Goal: Task Accomplishment & Management: Manage account settings

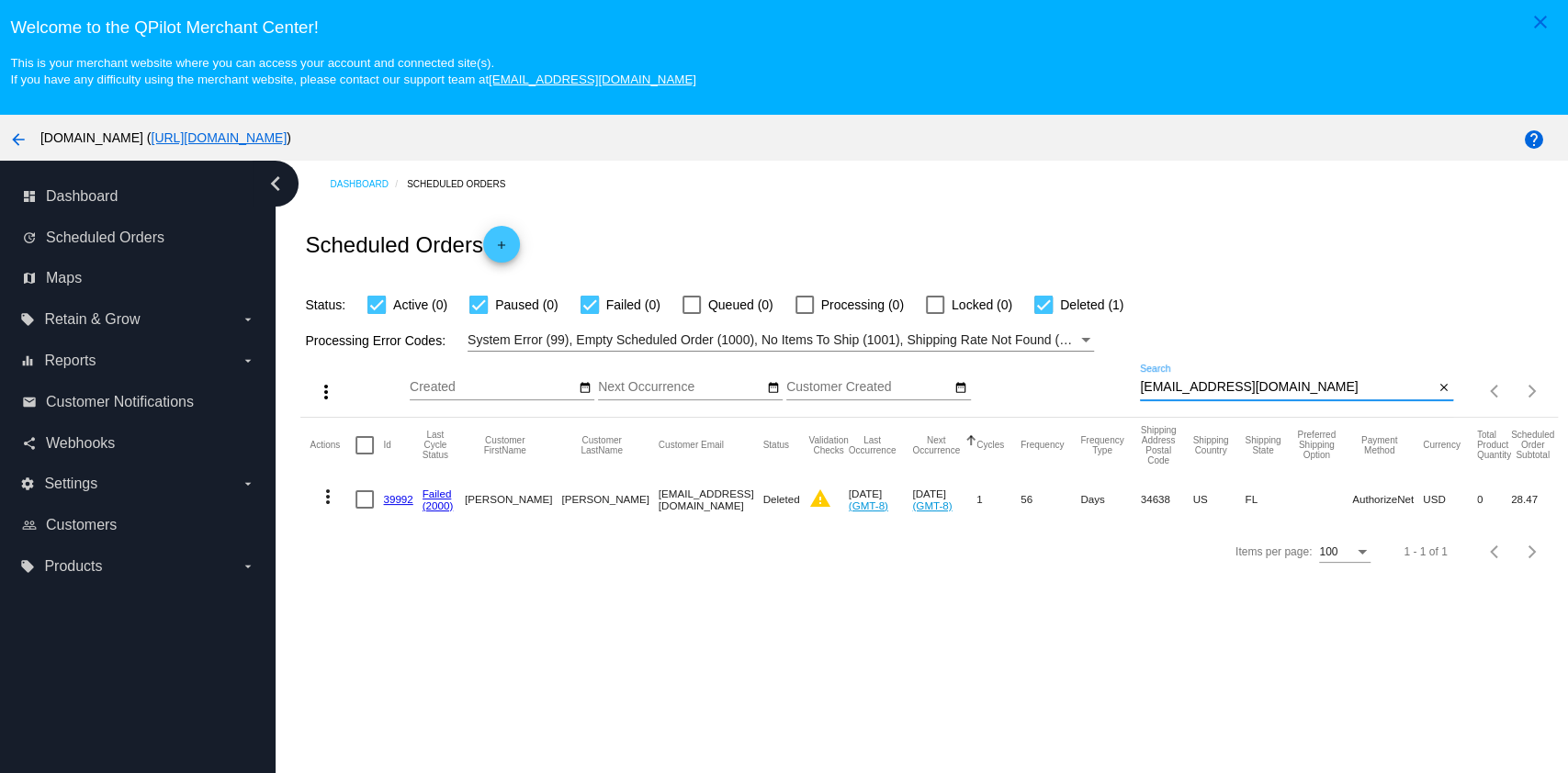
click at [1323, 392] on input "[EMAIL_ADDRESS][DOMAIN_NAME]" at bounding box center [1286, 387] width 294 height 14
paste input "[PERSON_NAME]@johasteener"
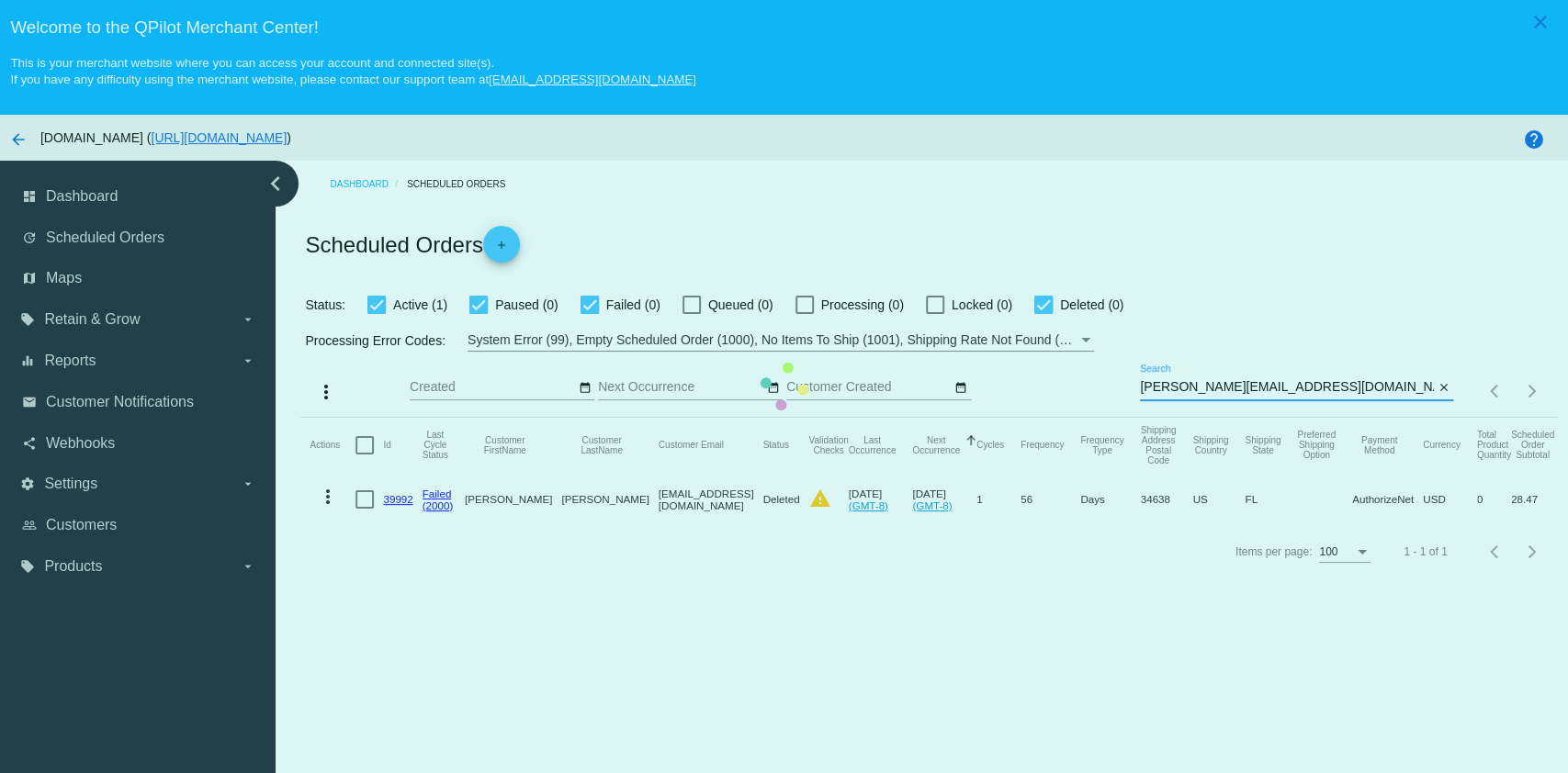
type input "[PERSON_NAME][EMAIL_ADDRESS][DOMAIN_NAME]"
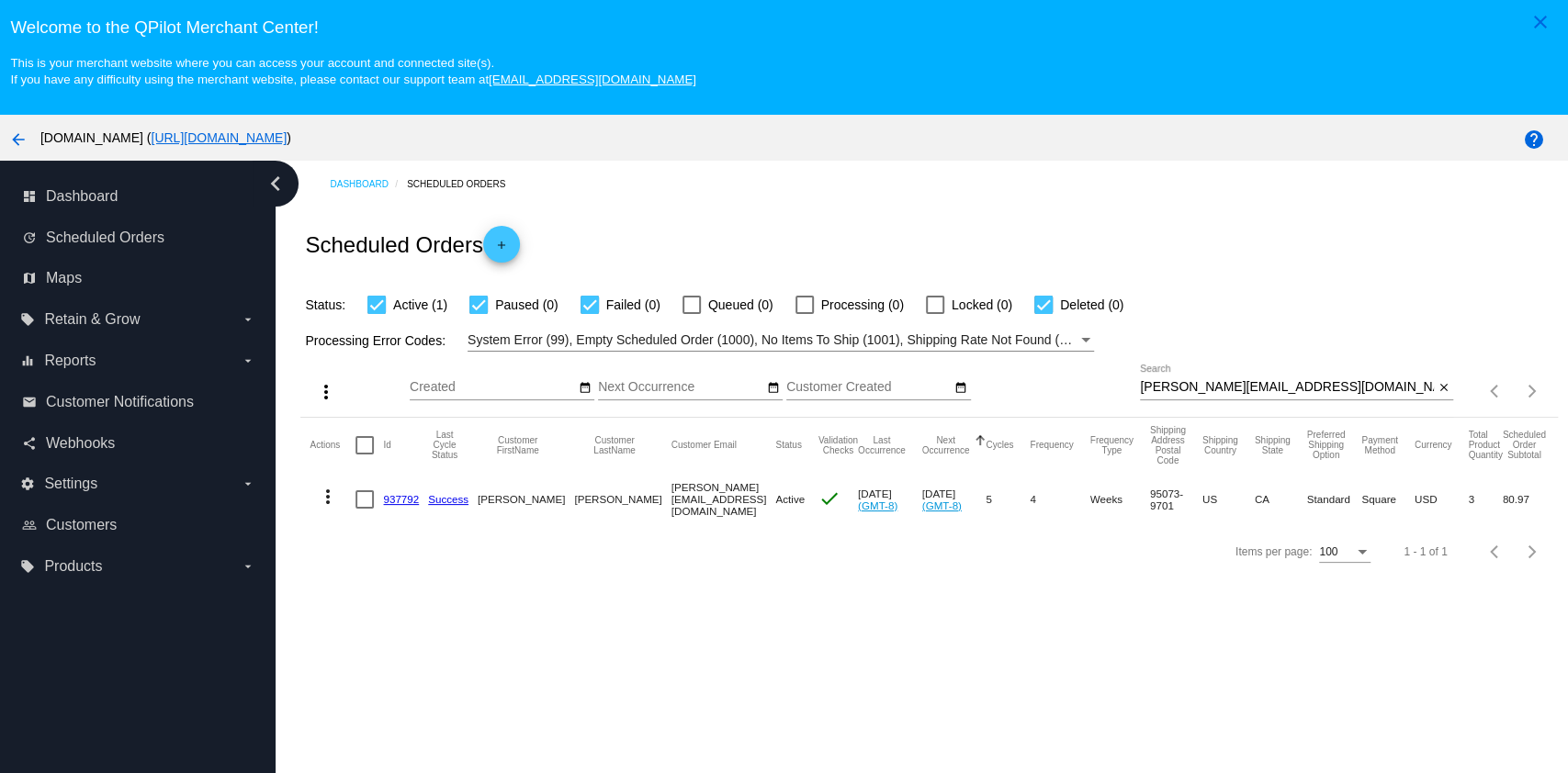
click at [391, 497] on link "937792" at bounding box center [400, 499] width 36 height 12
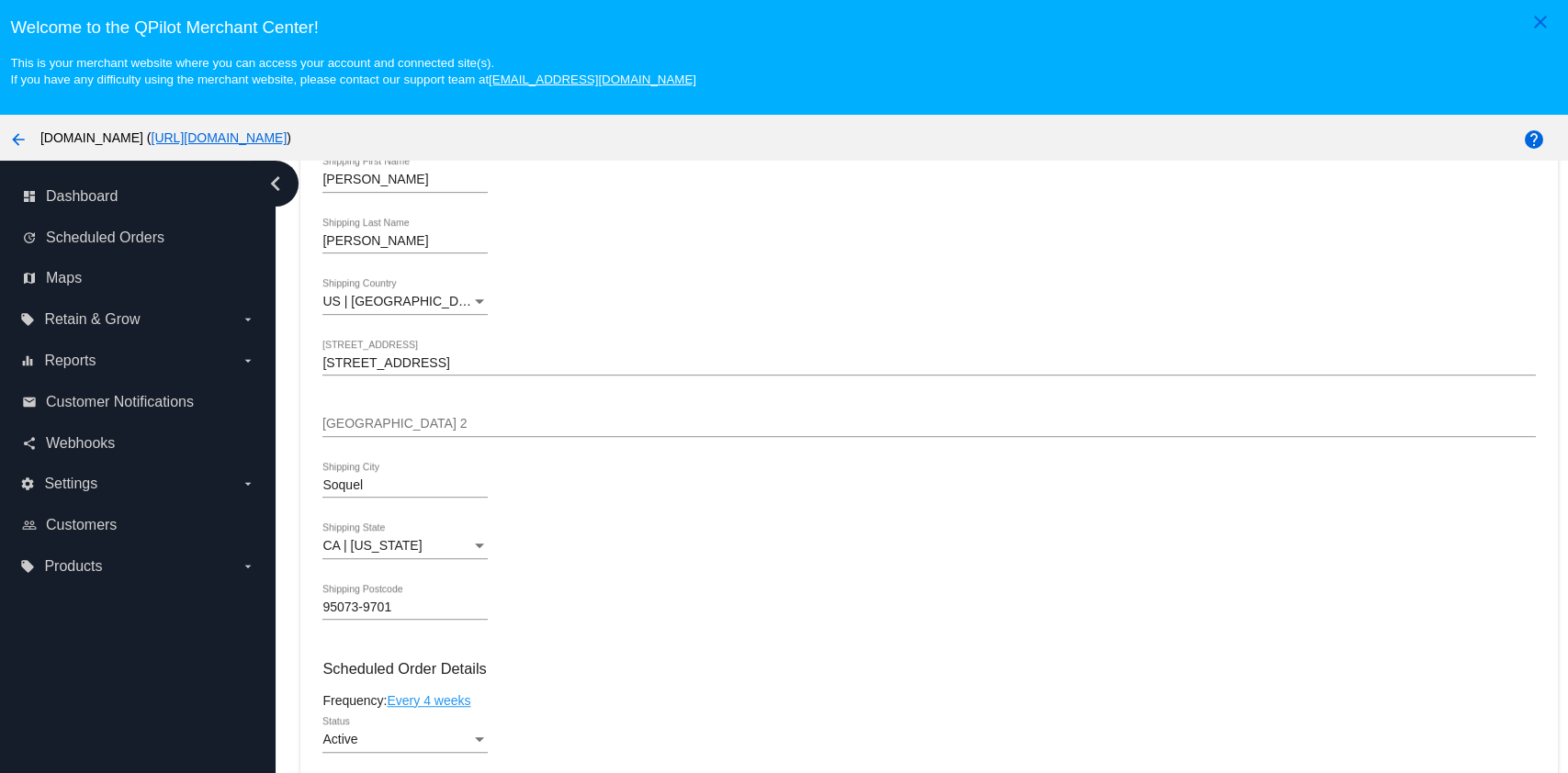
scroll to position [734, 0]
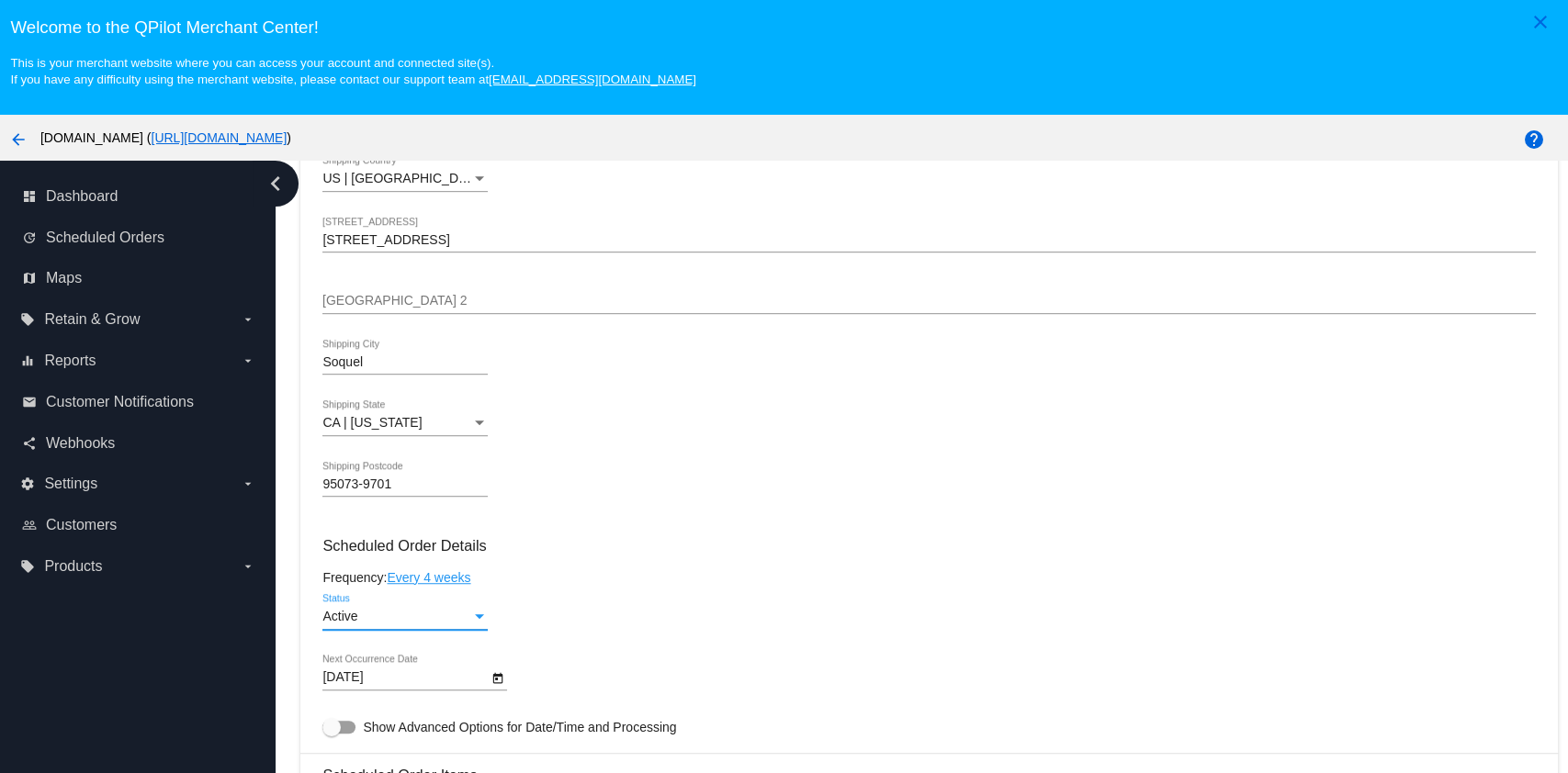
click at [357, 621] on span "Active" at bounding box center [340, 616] width 35 height 14
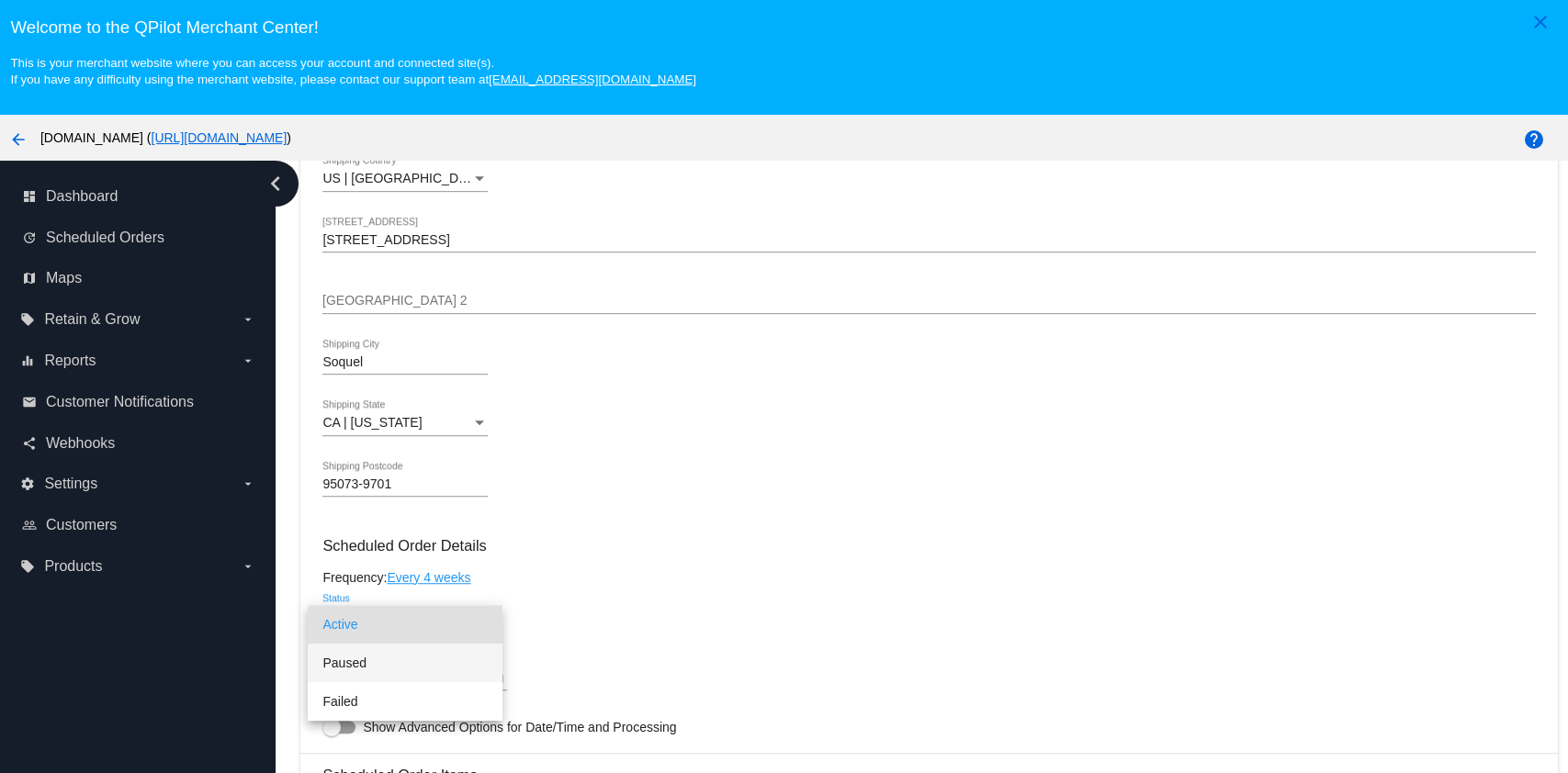
click at [353, 671] on span "Paused" at bounding box center [404, 663] width 165 height 39
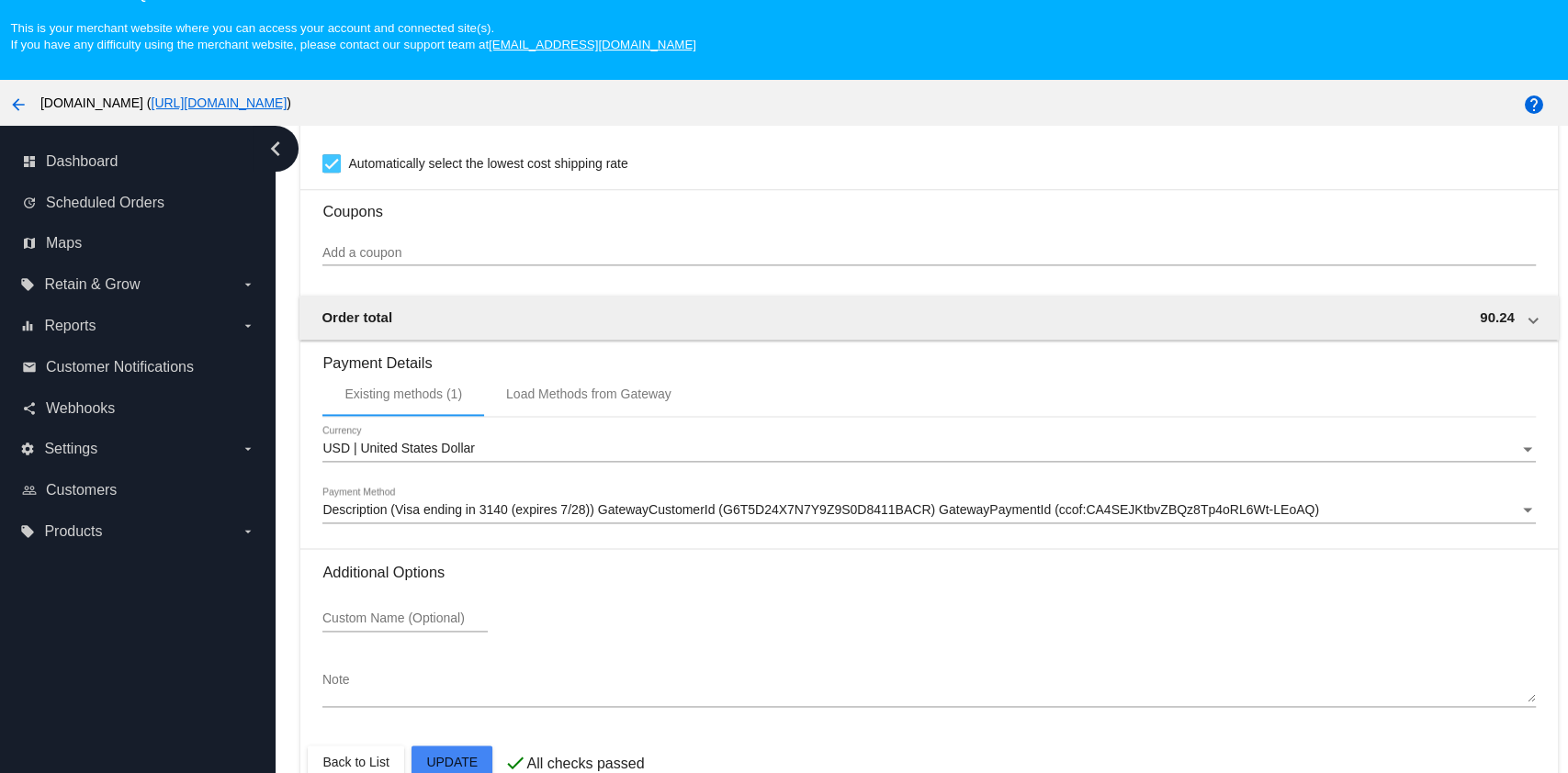
scroll to position [116, 0]
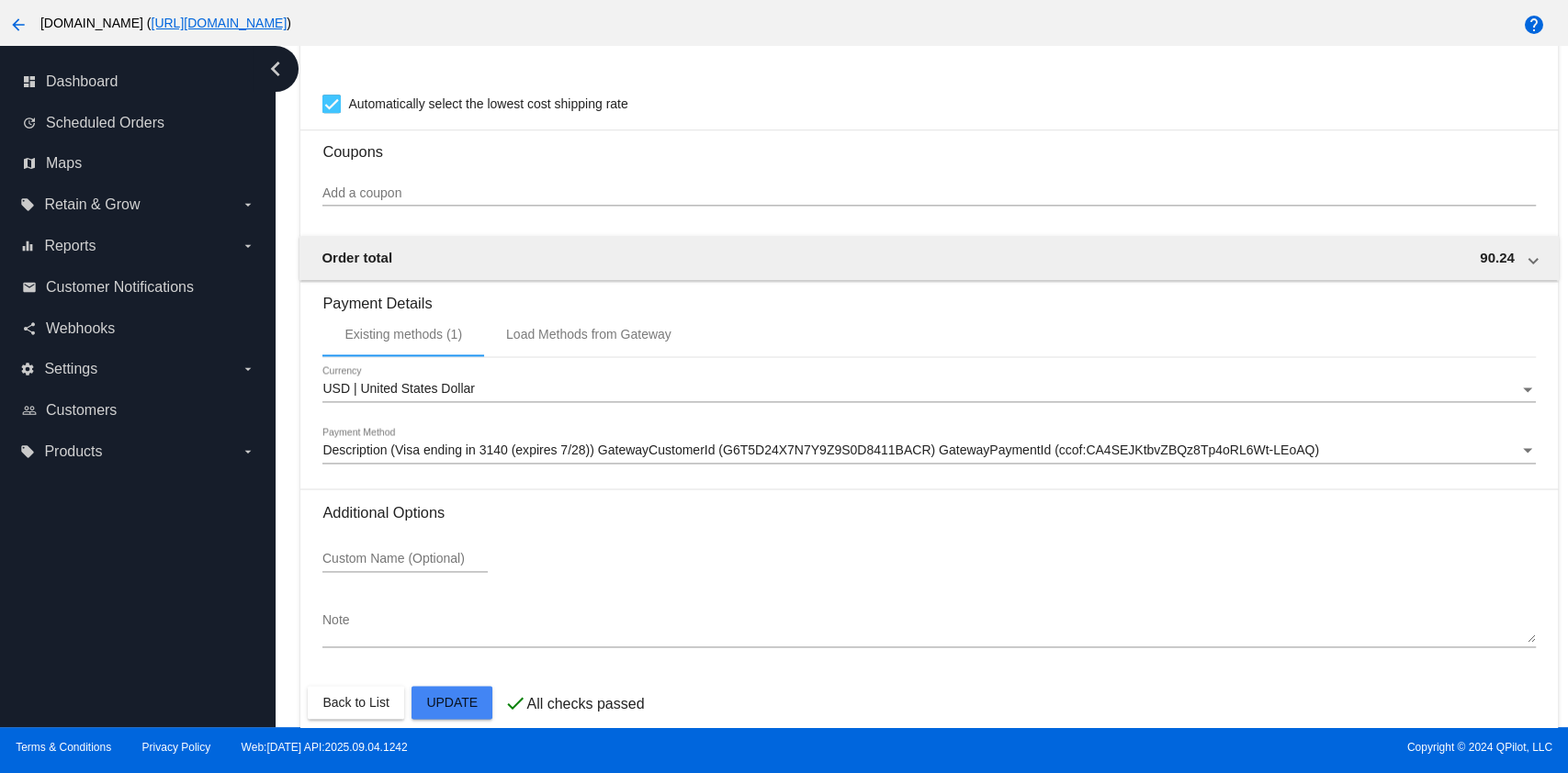
scroll to position [1625, 0]
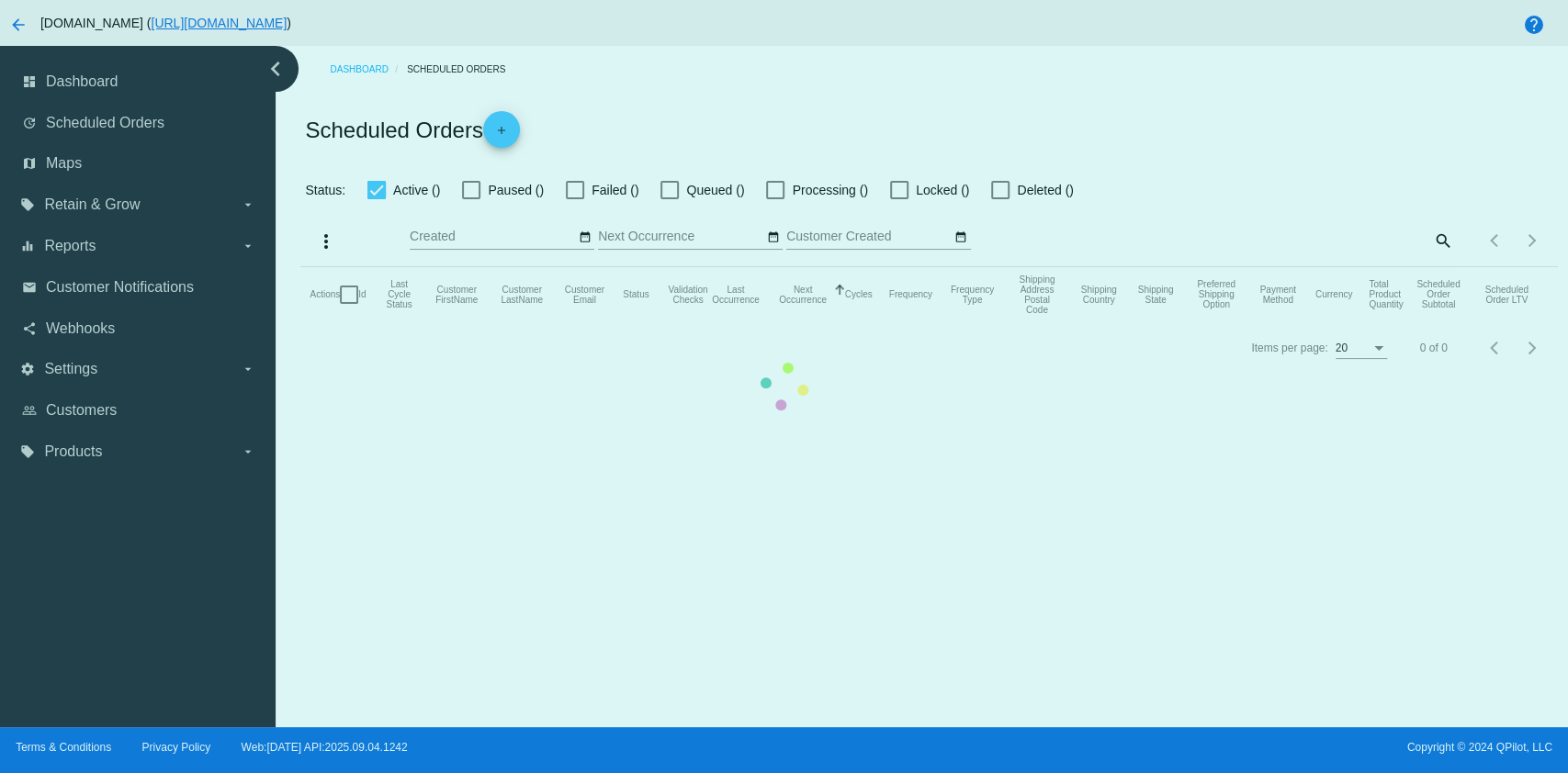
checkbox input "true"
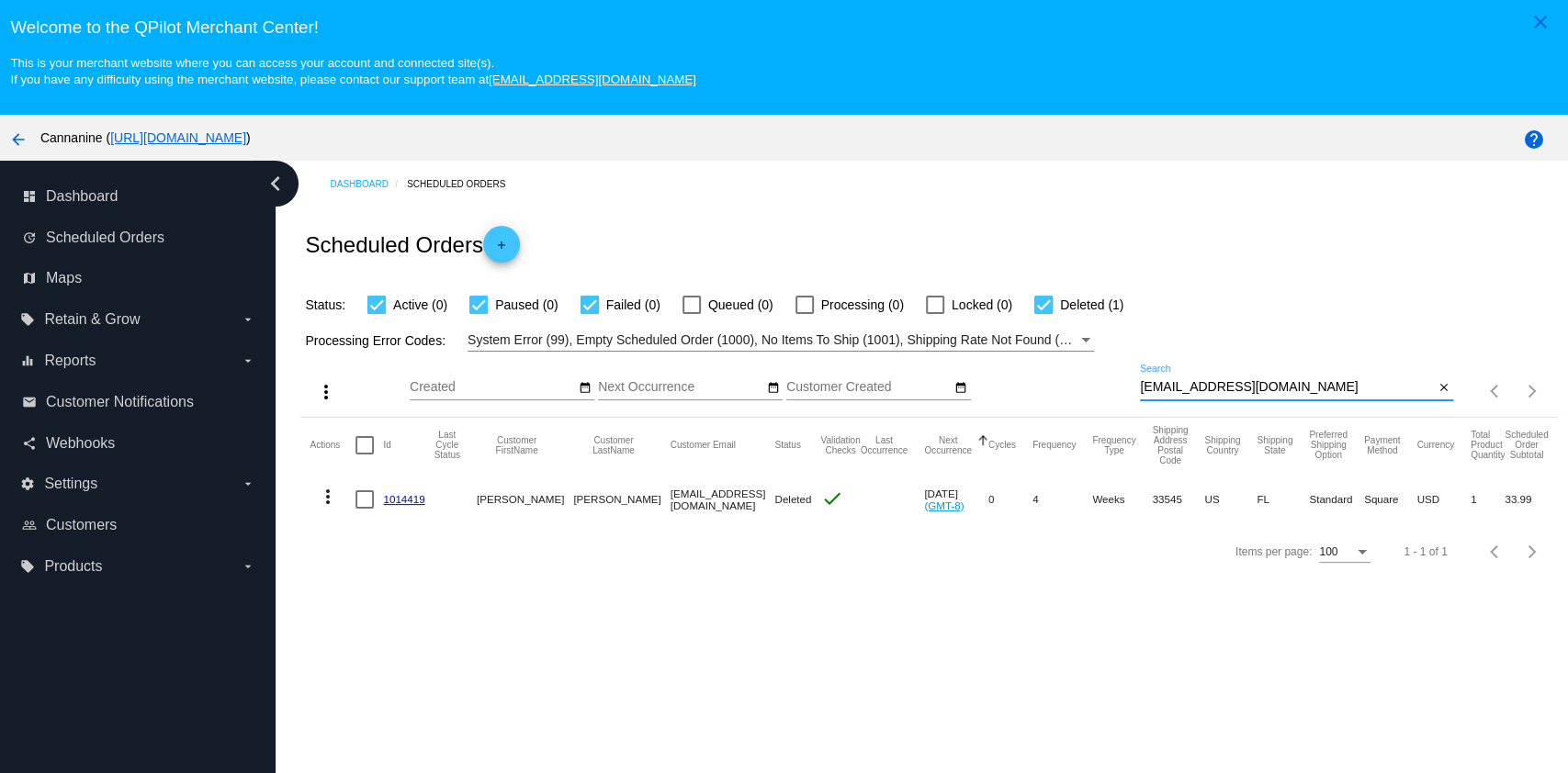
click at [1284, 385] on input "[EMAIL_ADDRESS][DOMAIN_NAME]" at bounding box center [1286, 387] width 294 height 14
type input "[EMAIL_ADDRESS][DOMAIN_NAME]"
click at [328, 496] on mat-icon "more_vert" at bounding box center [327, 497] width 22 height 22
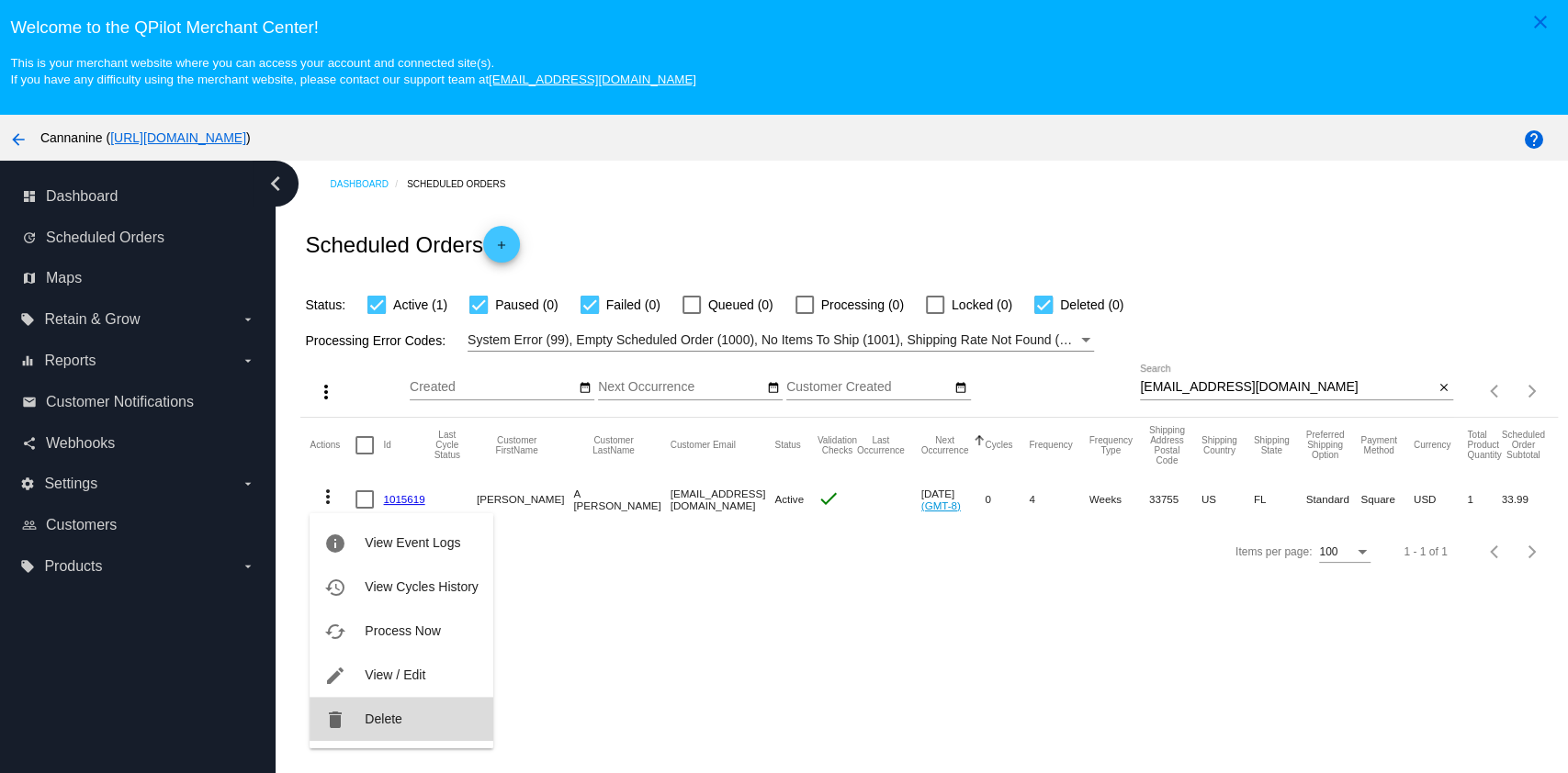
click at [391, 721] on span "Delete" at bounding box center [383, 719] width 37 height 14
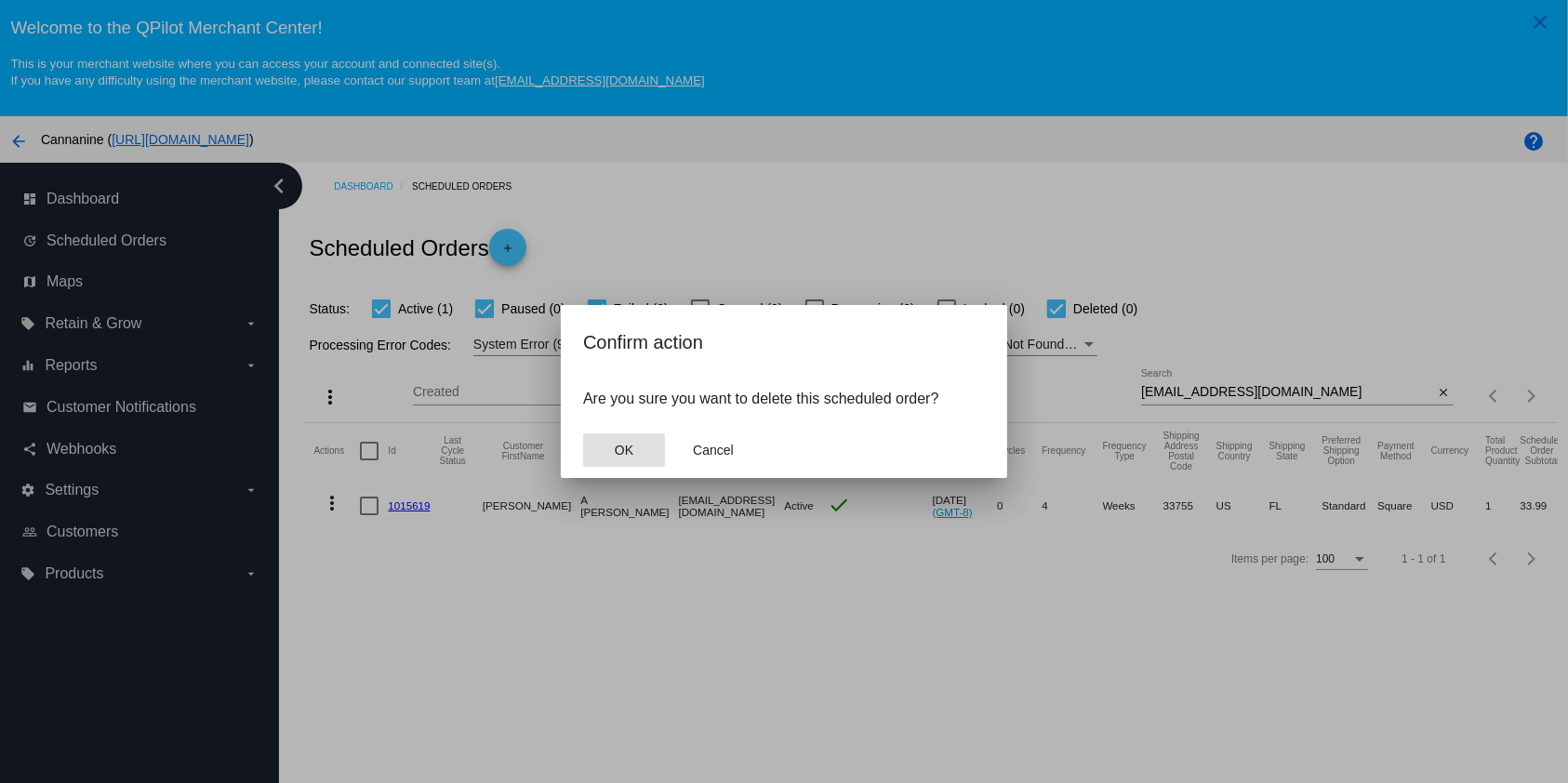
click at [632, 462] on button "OK" at bounding box center [624, 451] width 82 height 33
